Goal: Communication & Community: Answer question/provide support

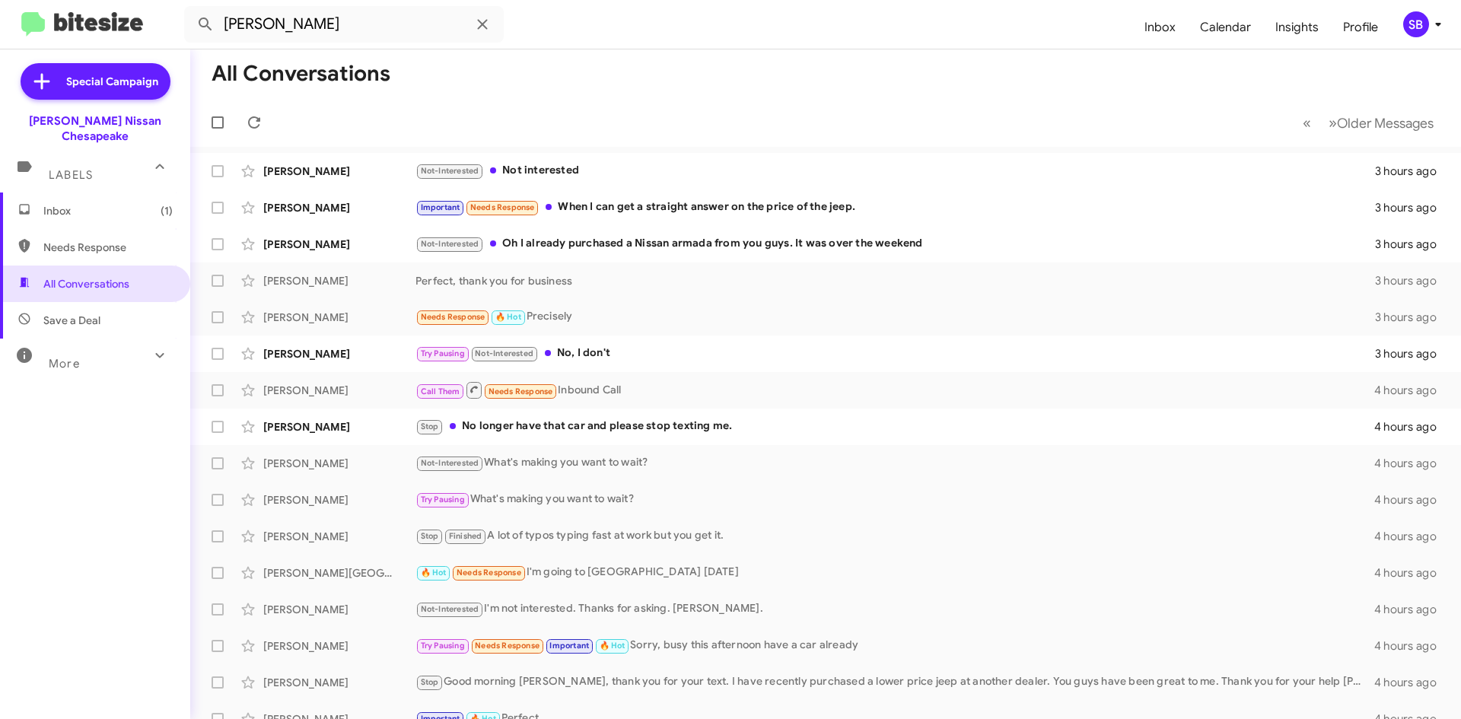
click at [190, 9] on button at bounding box center [205, 24] width 30 height 30
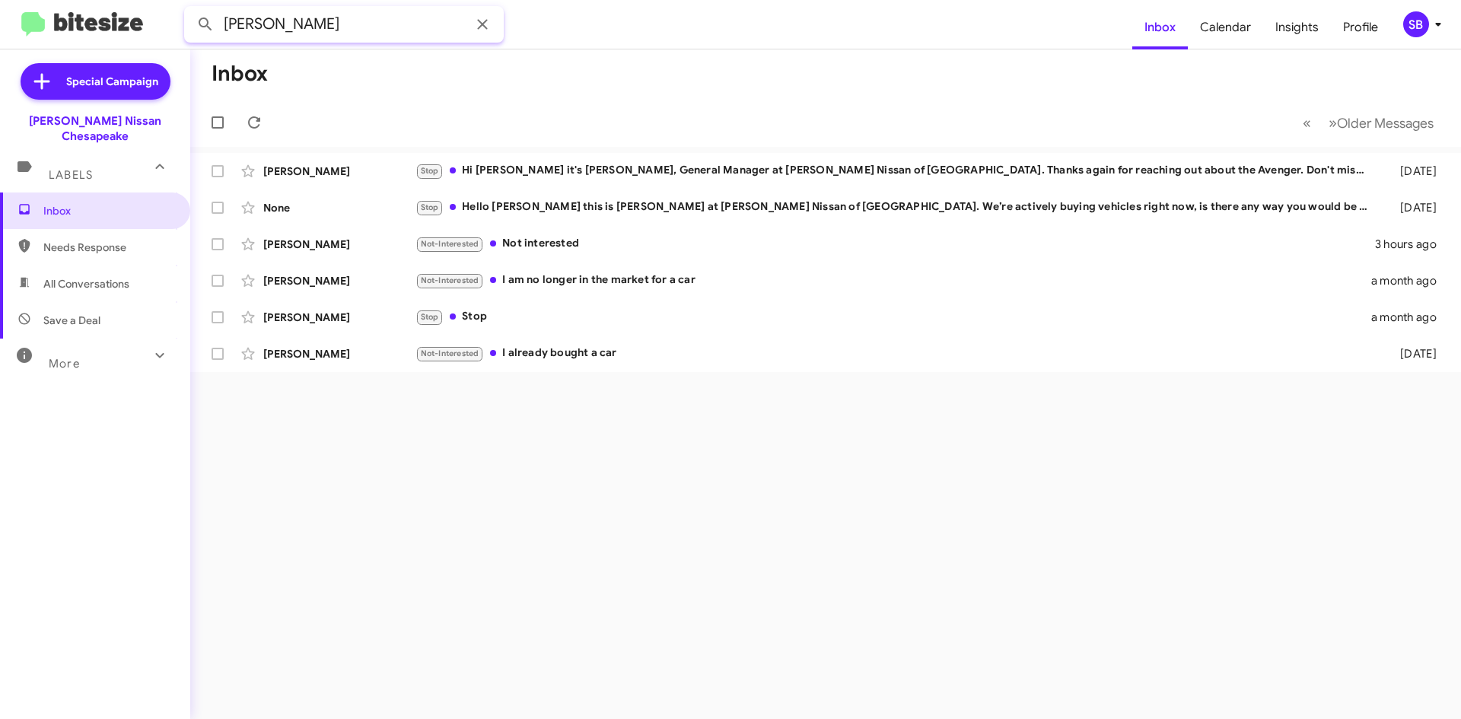
drag, startPoint x: 350, startPoint y: 23, endPoint x: 75, endPoint y: 27, distance: 274.8
click at [67, 32] on mat-toolbar "[PERSON_NAME] Inbox Calendar Insights Profile SB" at bounding box center [730, 24] width 1461 height 49
click at [190, 9] on button at bounding box center [205, 24] width 30 height 30
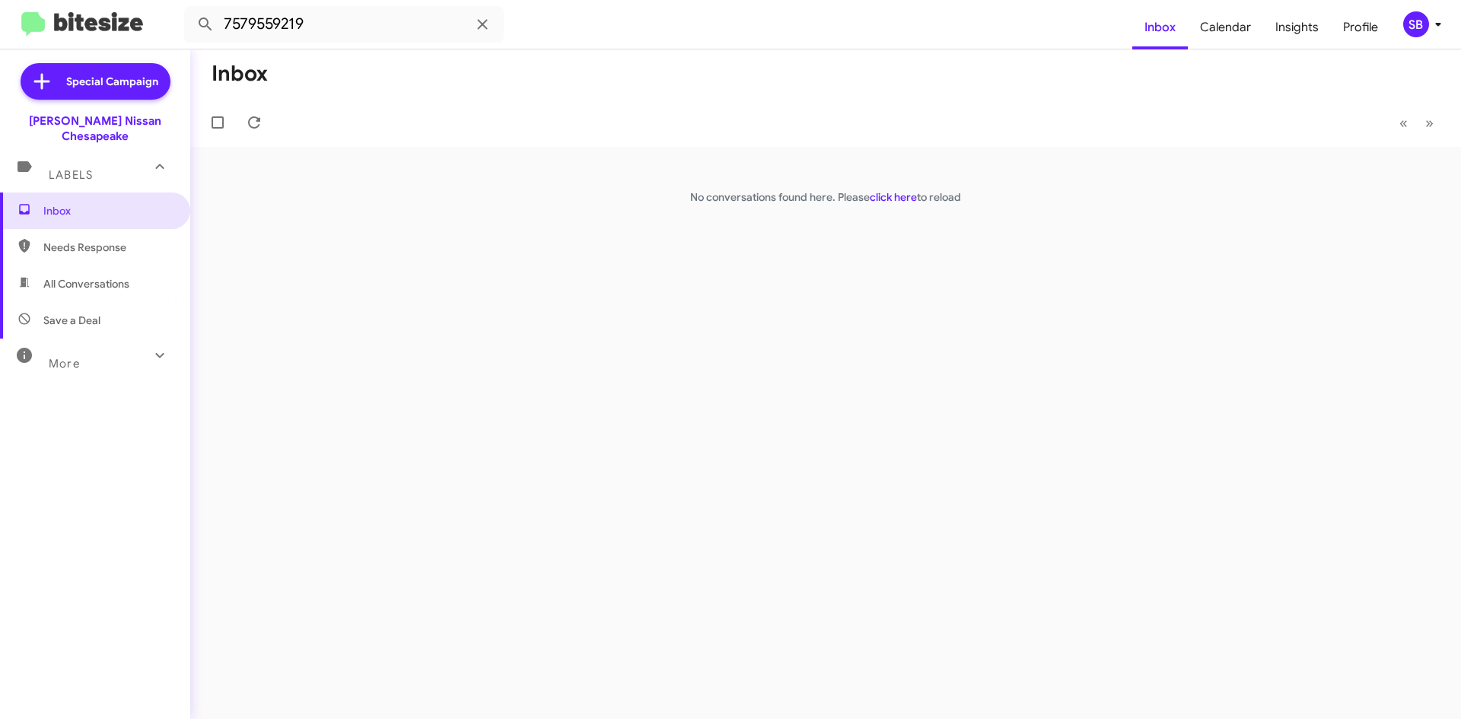
click at [103, 240] on span "Needs Response" at bounding box center [107, 247] width 129 height 15
type input "in:needs-response"
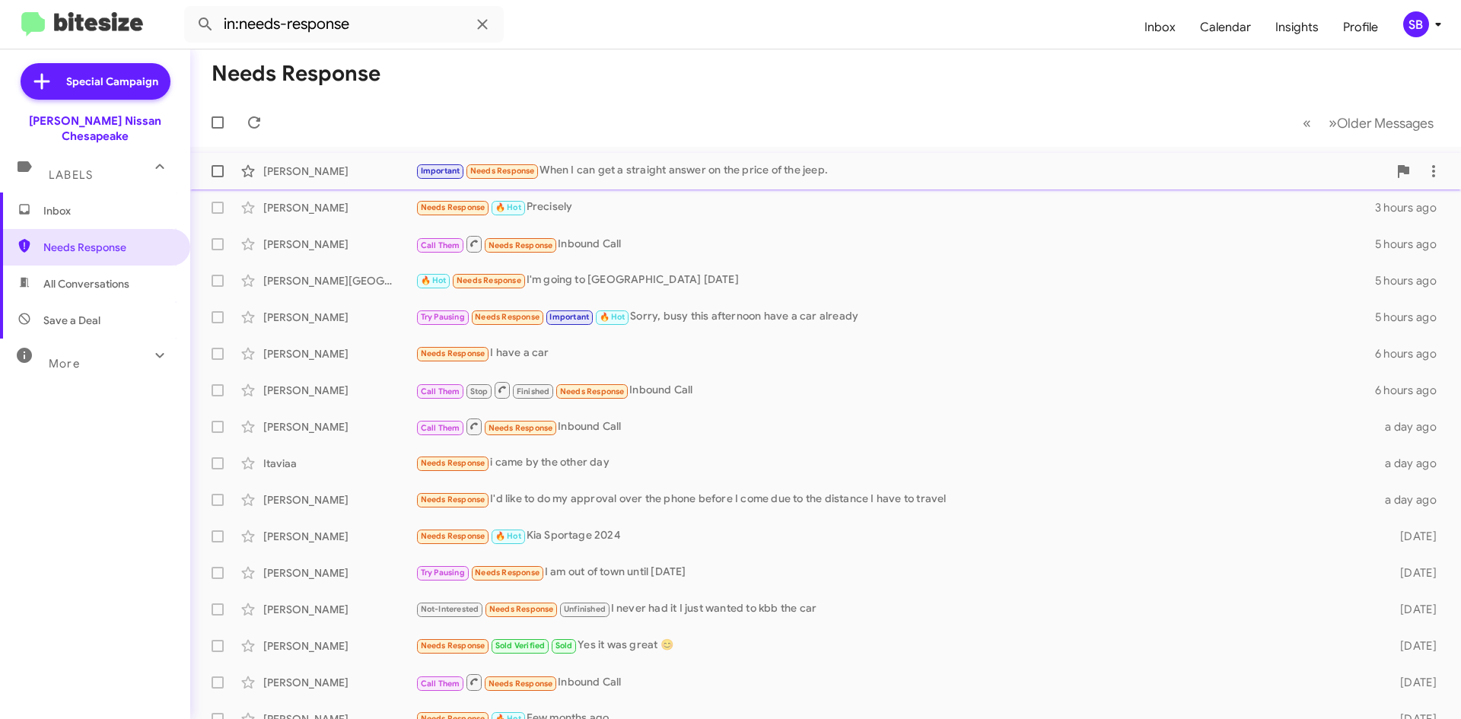
click at [694, 167] on div "Important Needs Response When I can get a straight answer on the price of the j…" at bounding box center [902, 171] width 973 height 18
